Goal: Information Seeking & Learning: Learn about a topic

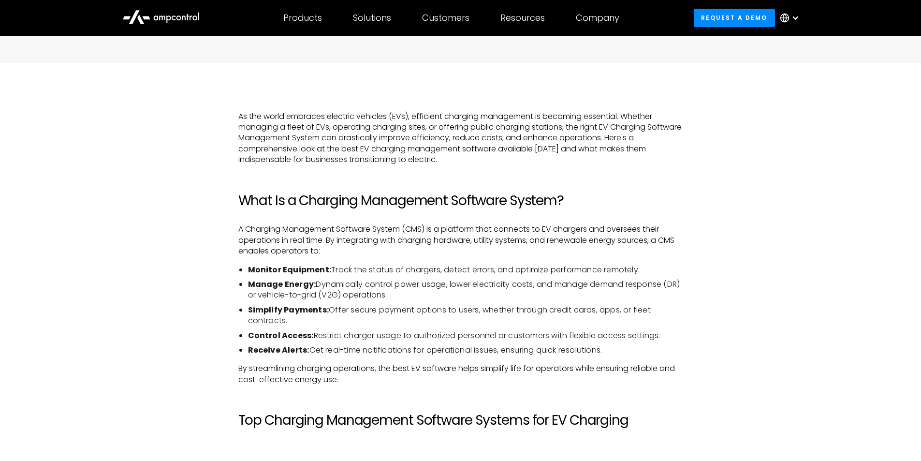
scroll to position [677, 0]
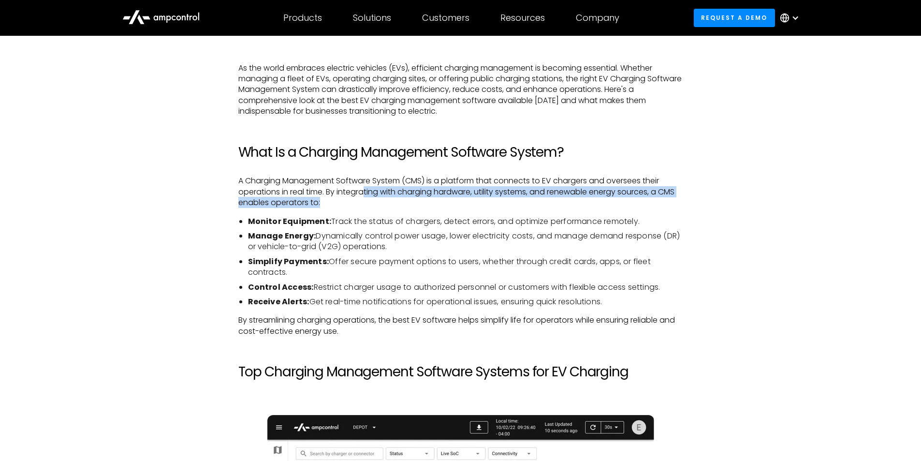
drag, startPoint x: 367, startPoint y: 193, endPoint x: 350, endPoint y: 205, distance: 21.2
click at [350, 205] on p "A Charging Management Software System (CMS) is a platform that connects to EV c…" at bounding box center [460, 192] width 445 height 32
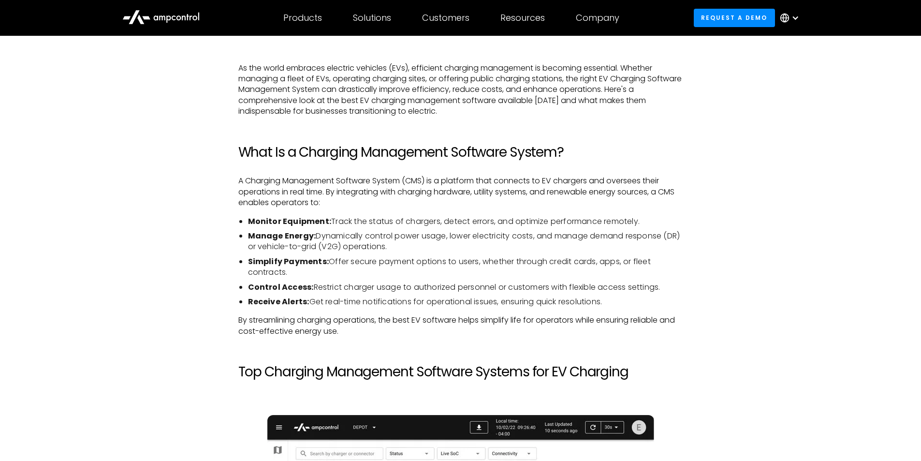
click at [348, 216] on li "Monitor Equipment: Track the status of chargers, detect errors, and optimize pe…" at bounding box center [465, 221] width 435 height 11
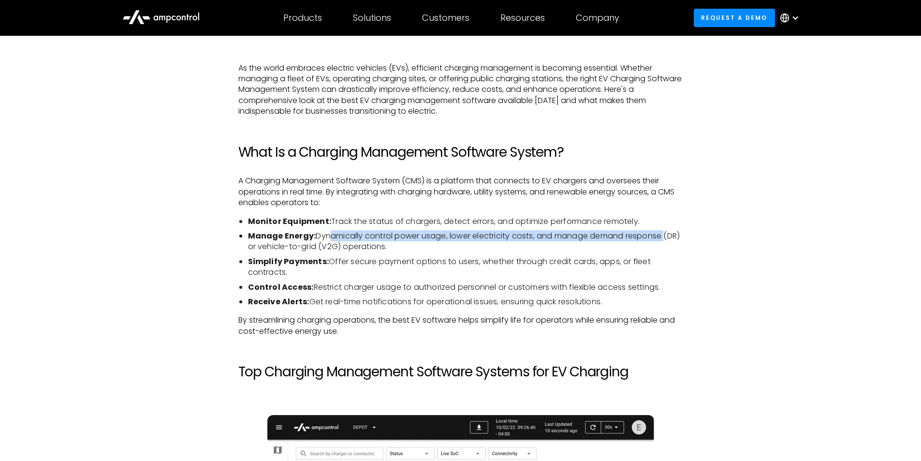
drag, startPoint x: 325, startPoint y: 234, endPoint x: 680, endPoint y: 240, distance: 354.5
click at [680, 240] on li "Manage Energy: Dynamically control power usage, lower electricity costs, and ma…" at bounding box center [465, 242] width 435 height 22
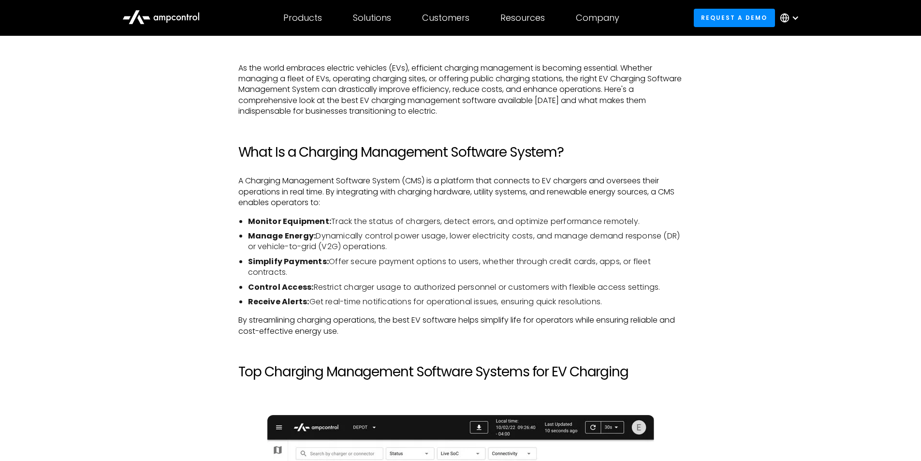
click at [406, 297] on li "Receive Alerts: Get real-time notifications for operational issues, ensuring qu…" at bounding box center [465, 301] width 435 height 11
drag, startPoint x: 380, startPoint y: 259, endPoint x: 520, endPoint y: 263, distance: 140.7
click at [520, 263] on li "Simplify Payments: Offer secure payment options to users, whether through credi…" at bounding box center [465, 267] width 435 height 22
click at [386, 292] on li "Control Access: Restrict charger usage to authorized personnel or customers wit…" at bounding box center [465, 287] width 435 height 11
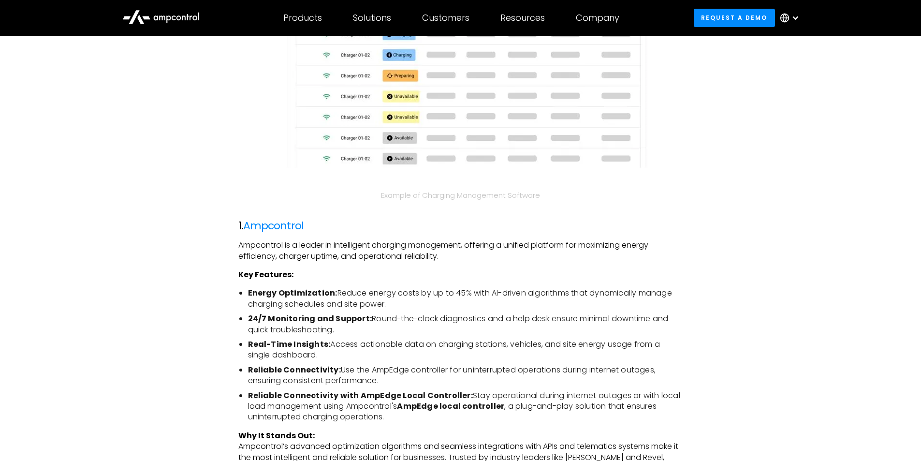
scroll to position [1257, 0]
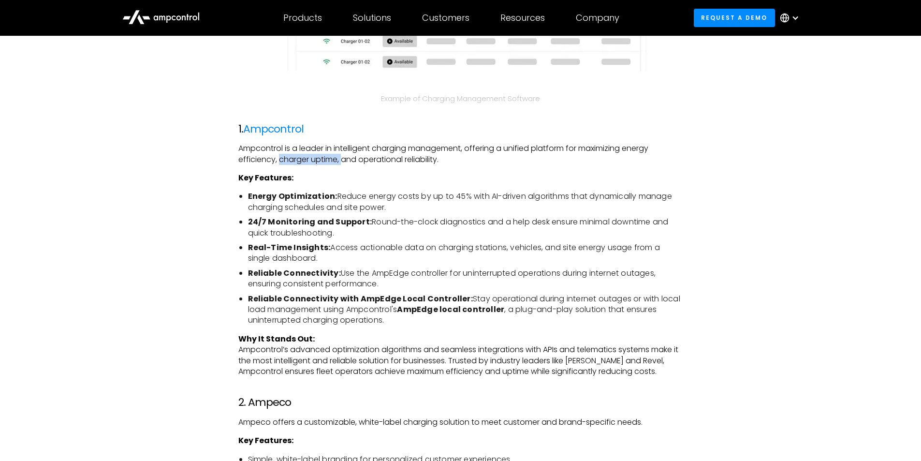
drag, startPoint x: 278, startPoint y: 158, endPoint x: 341, endPoint y: 164, distance: 63.7
click at [341, 164] on p "Ampcontrol is a leader in intelligent charging management, offering a unified p…" at bounding box center [460, 154] width 445 height 22
click at [331, 213] on li "Energy Optimization: Reduce energy costs by up to 45% with AI-driven algorithms…" at bounding box center [465, 202] width 435 height 22
drag, startPoint x: 274, startPoint y: 210, endPoint x: 387, endPoint y: 210, distance: 113.6
click at [387, 210] on li "Energy Optimization: Reduce energy costs by up to 45% with AI-driven algorithms…" at bounding box center [465, 202] width 435 height 22
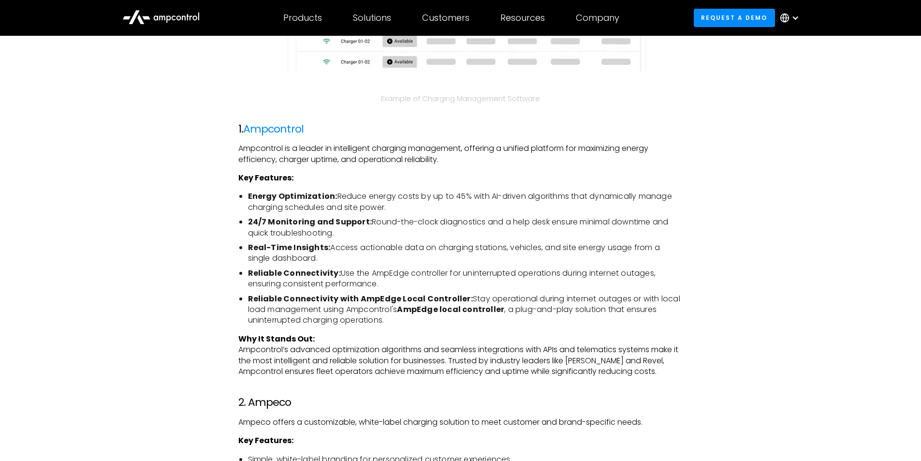
drag, startPoint x: 511, startPoint y: 224, endPoint x: 444, endPoint y: 232, distance: 67.2
click at [444, 232] on li "24/7 Monitoring and Support: Round-the-clock diagnostics and a help desk ensure…" at bounding box center [465, 228] width 435 height 22
drag, startPoint x: 397, startPoint y: 247, endPoint x: 476, endPoint y: 252, distance: 79.5
click at [476, 252] on li "Real-Time Insights: Access actionable data on charging stations, vehicles, and …" at bounding box center [465, 253] width 435 height 22
drag, startPoint x: 293, startPoint y: 286, endPoint x: 401, endPoint y: 281, distance: 107.4
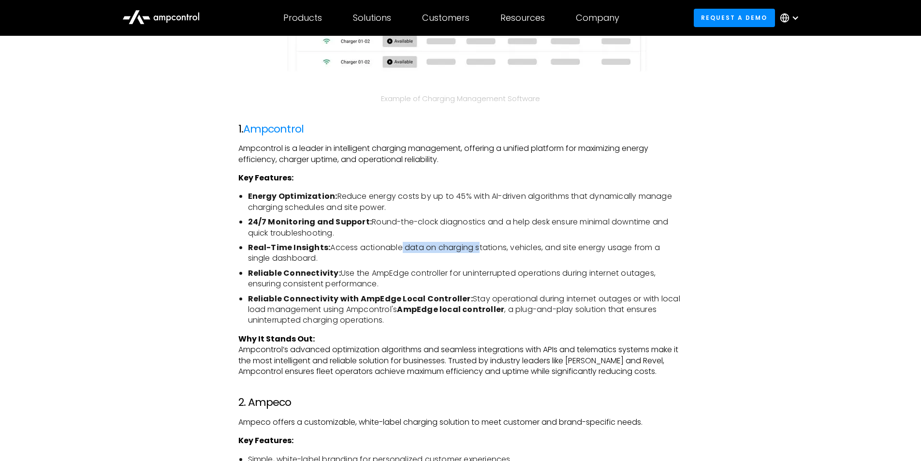
click at [401, 281] on li "Reliable Connectivity: Use the AmpEdge controller for uninterrupted operations …" at bounding box center [465, 279] width 435 height 22
drag, startPoint x: 314, startPoint y: 312, endPoint x: 508, endPoint y: 312, distance: 193.9
click at [508, 312] on li "Reliable Connectivity with AmpEdge Local Controller: Stay operational during in…" at bounding box center [465, 309] width 435 height 32
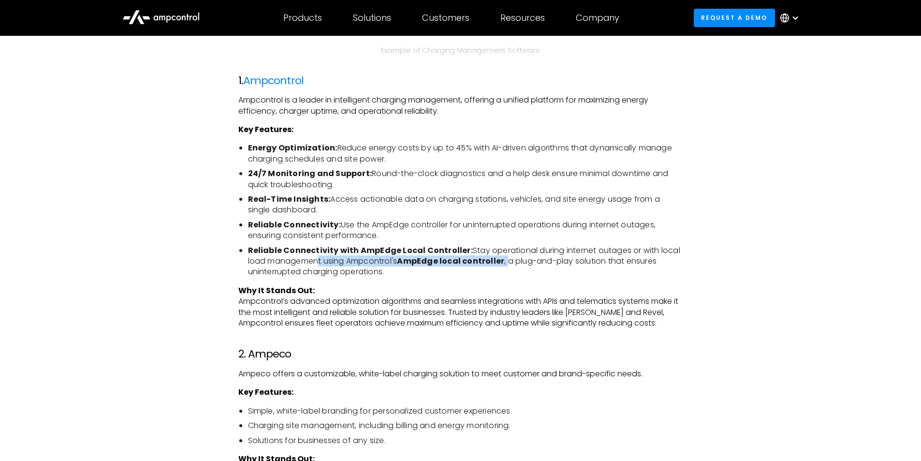
scroll to position [1354, 0]
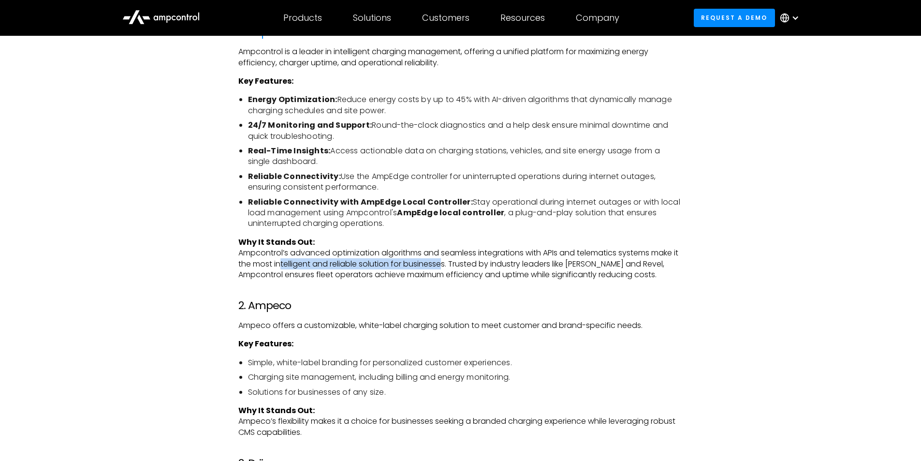
drag, startPoint x: 284, startPoint y: 264, endPoint x: 447, endPoint y: 264, distance: 162.9
click at [447, 264] on p "Why It Stands Out: Ampcontrol’s advanced optimization algorithms and seamless i…" at bounding box center [460, 259] width 445 height 44
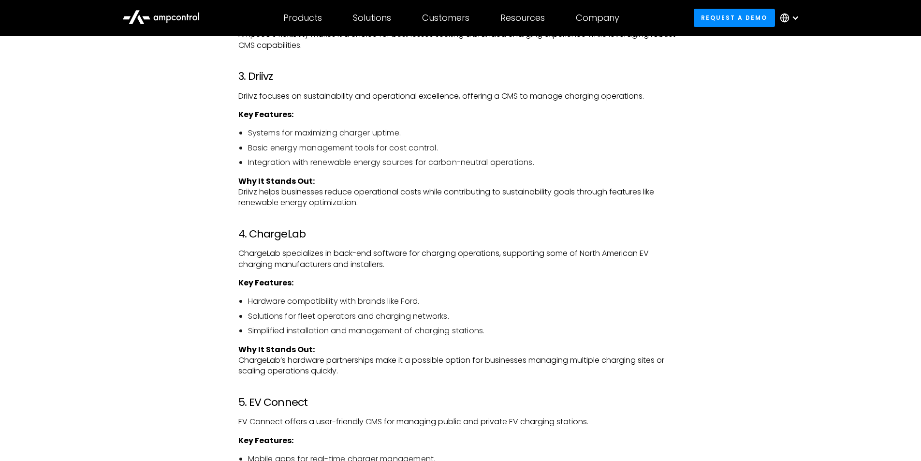
scroll to position [1789, 0]
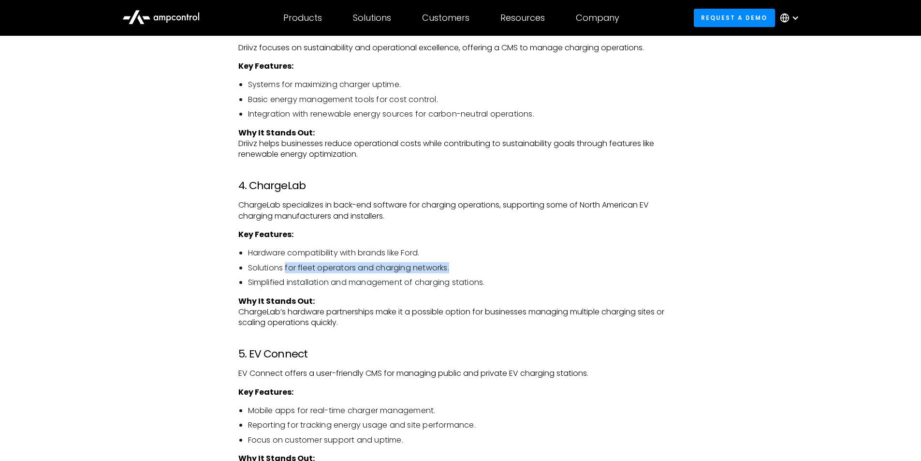
drag, startPoint x: 285, startPoint y: 269, endPoint x: 454, endPoint y: 273, distance: 169.3
click at [454, 273] on li "Solutions for fleet operators and charging networks." at bounding box center [465, 268] width 435 height 11
drag, startPoint x: 330, startPoint y: 284, endPoint x: 510, endPoint y: 281, distance: 179.4
click at [510, 281] on li "Simplified installation and management of charging stations." at bounding box center [465, 282] width 435 height 11
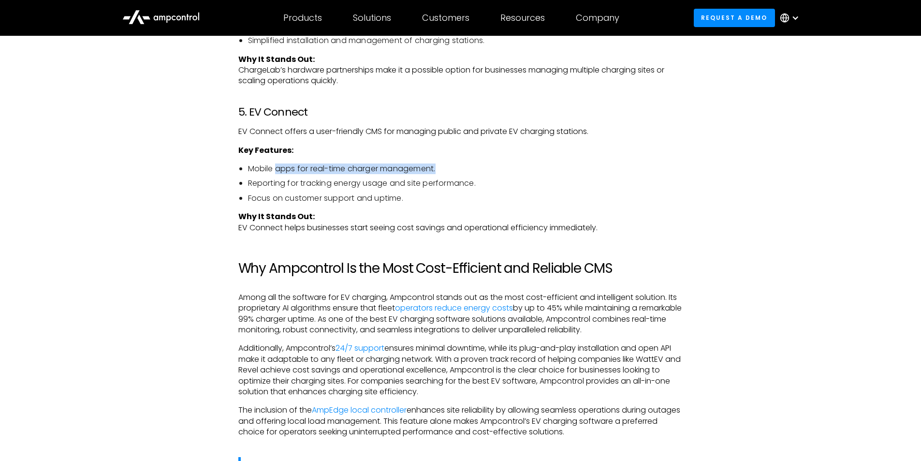
drag, startPoint x: 276, startPoint y: 172, endPoint x: 468, endPoint y: 174, distance: 192.4
click at [468, 174] on li "Mobile apps for real-time charger management." at bounding box center [465, 168] width 435 height 11
drag, startPoint x: 501, startPoint y: 194, endPoint x: 513, endPoint y: 200, distance: 13.2
click at [503, 195] on li "Focus on customer support and uptime." at bounding box center [465, 198] width 435 height 11
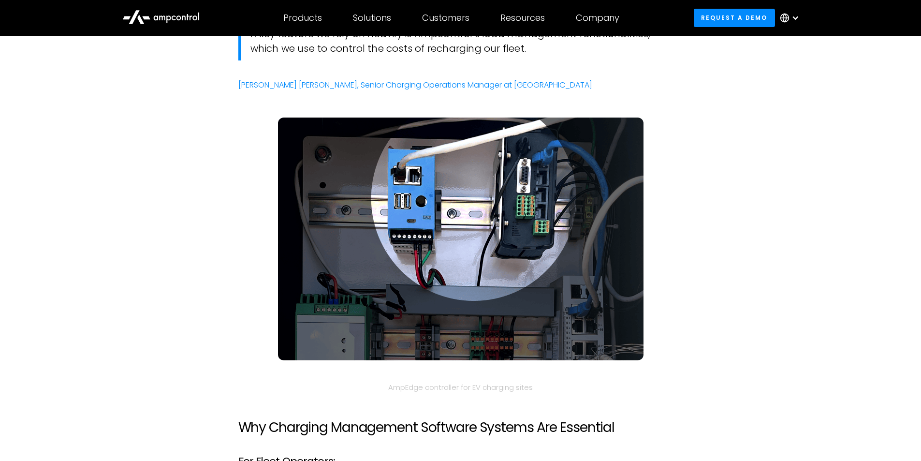
scroll to position [2224, 0]
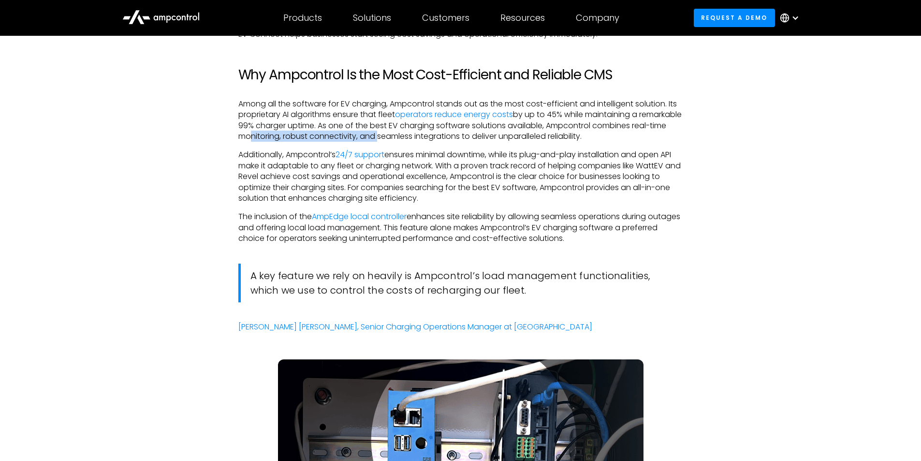
drag, startPoint x: 283, startPoint y: 135, endPoint x: 411, endPoint y: 135, distance: 128.6
click at [411, 135] on p "Among all the software for EV charging, Ampcontrol stands out as the most cost-…" at bounding box center [460, 121] width 445 height 44
drag, startPoint x: 288, startPoint y: 166, endPoint x: 449, endPoint y: 165, distance: 161.0
click at [449, 165] on p "Additionally, Ampcontrol’s 24/7 support ensures minimal downtime, while its plu…" at bounding box center [460, 176] width 445 height 54
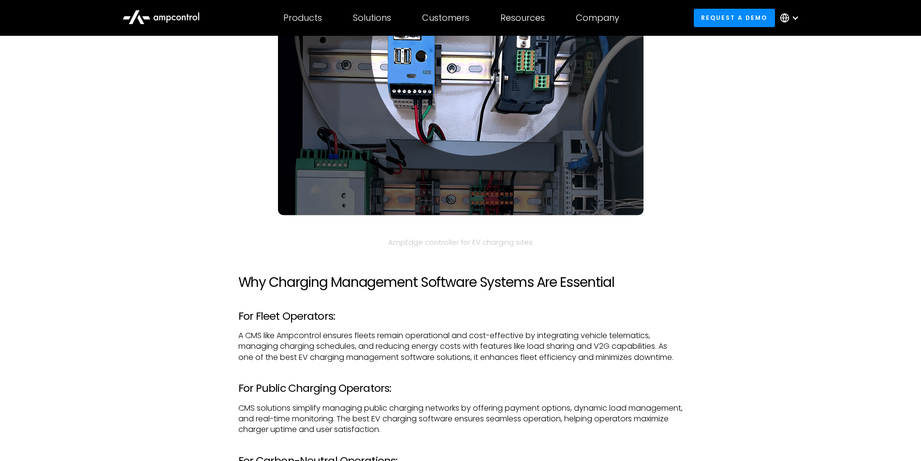
scroll to position [2563, 0]
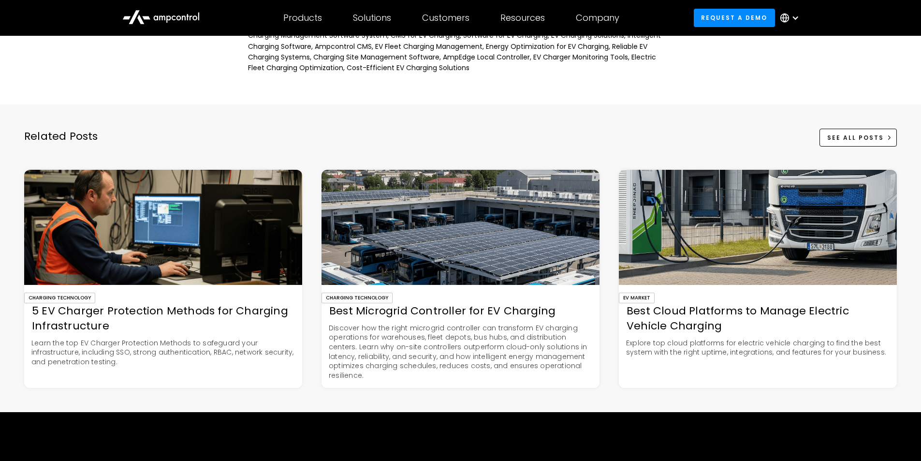
scroll to position [3143, 0]
